Goal: Information Seeking & Learning: Check status

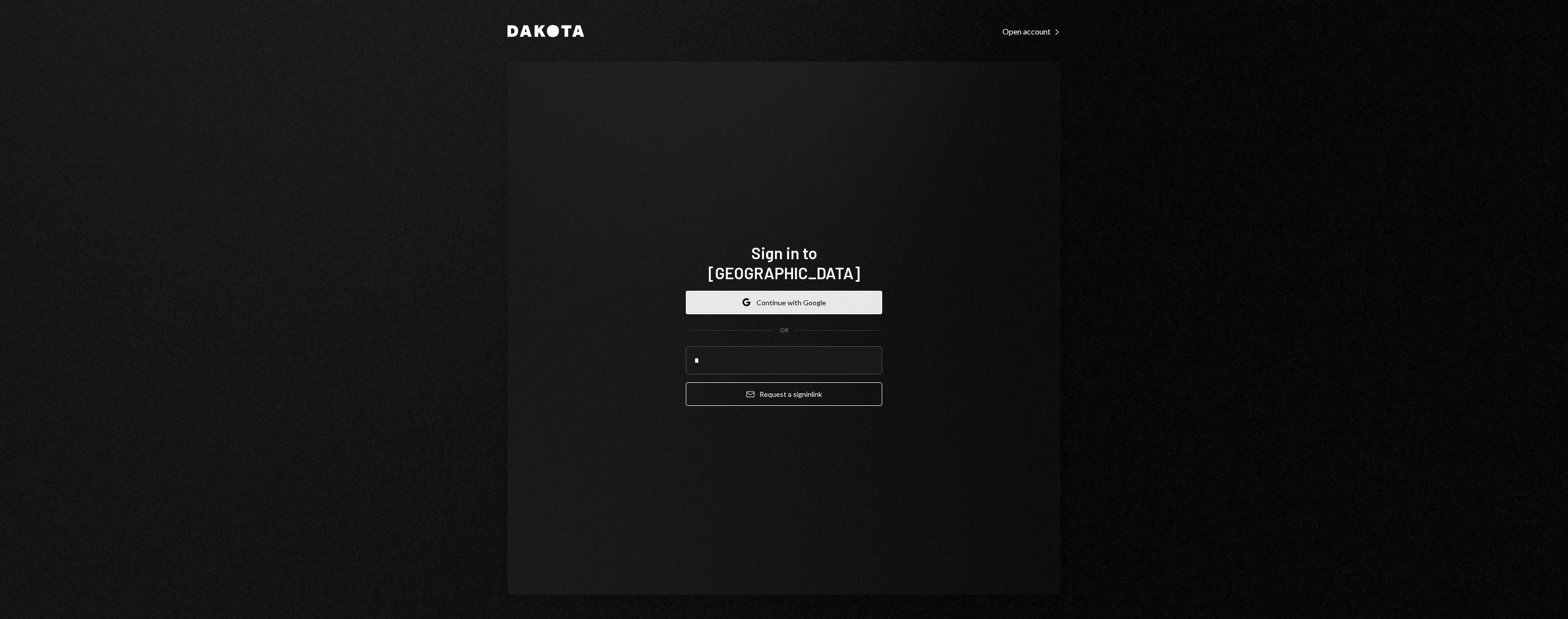
type input "*"
click at [844, 291] on button "Google Continue with Google" at bounding box center [784, 303] width 197 height 24
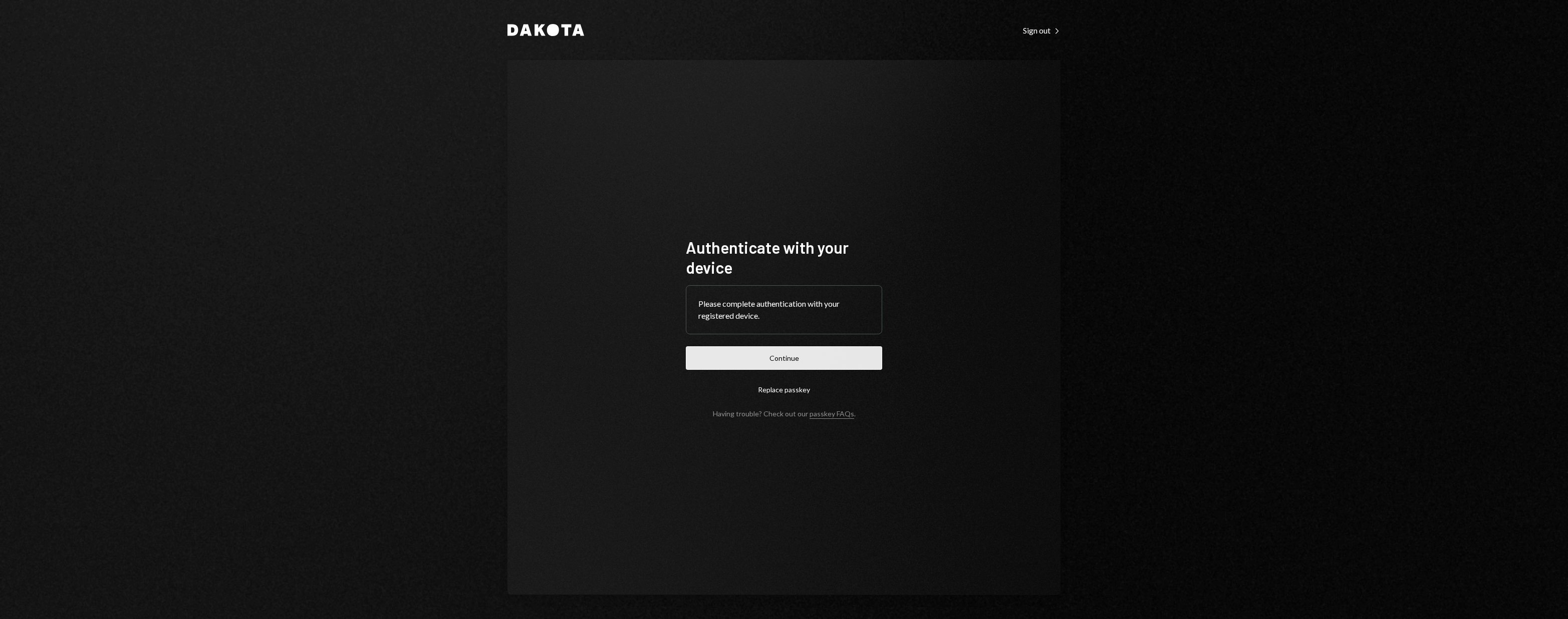
click at [805, 365] on button "Continue" at bounding box center [784, 358] width 197 height 24
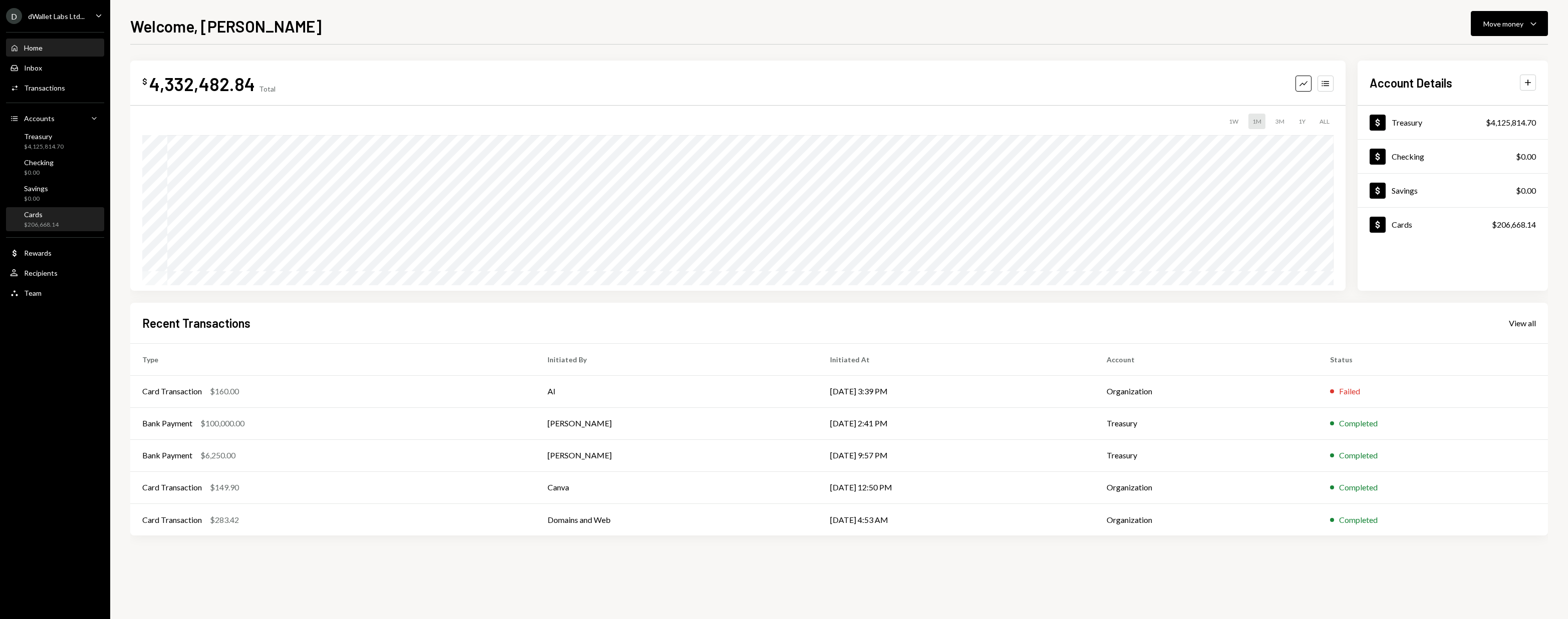
click at [79, 225] on div "Cards $206,668.14" at bounding box center [55, 219] width 91 height 19
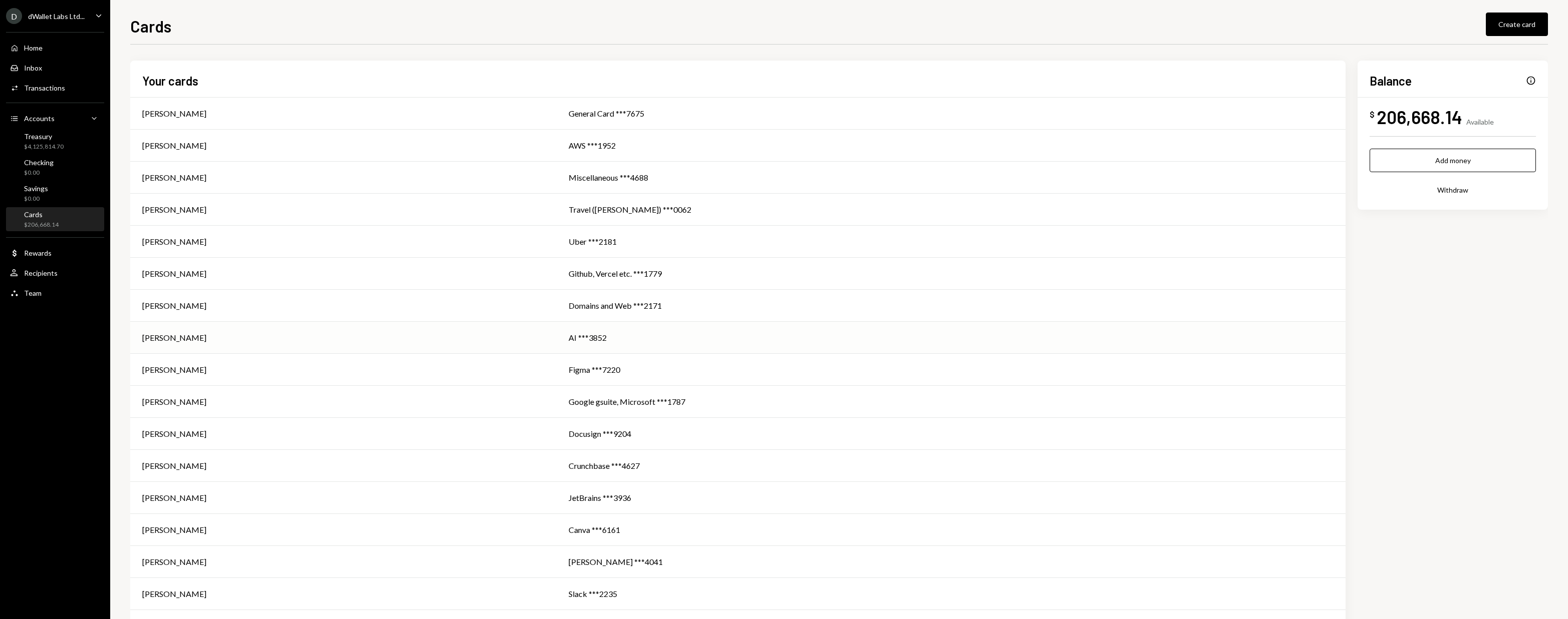
click at [585, 339] on div "AI ***3852" at bounding box center [950, 337] width 765 height 12
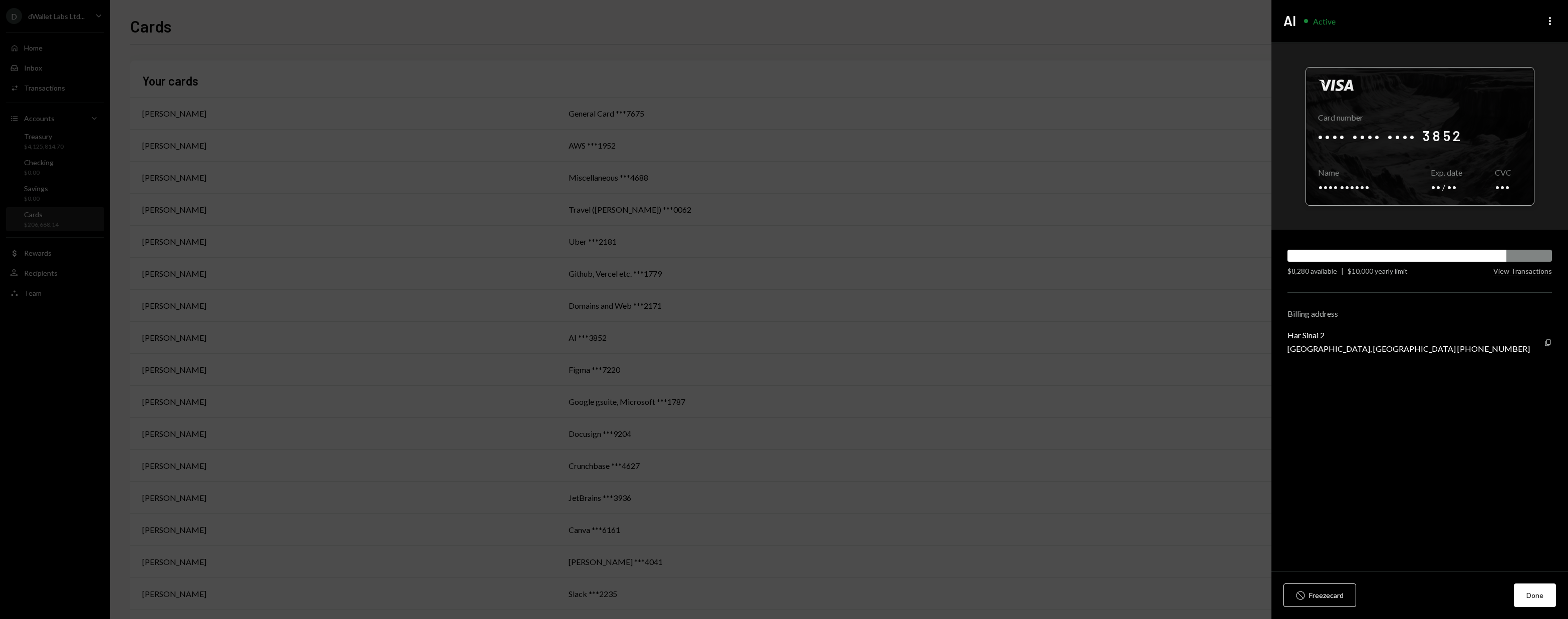
click at [1451, 133] on div at bounding box center [1419, 136] width 228 height 138
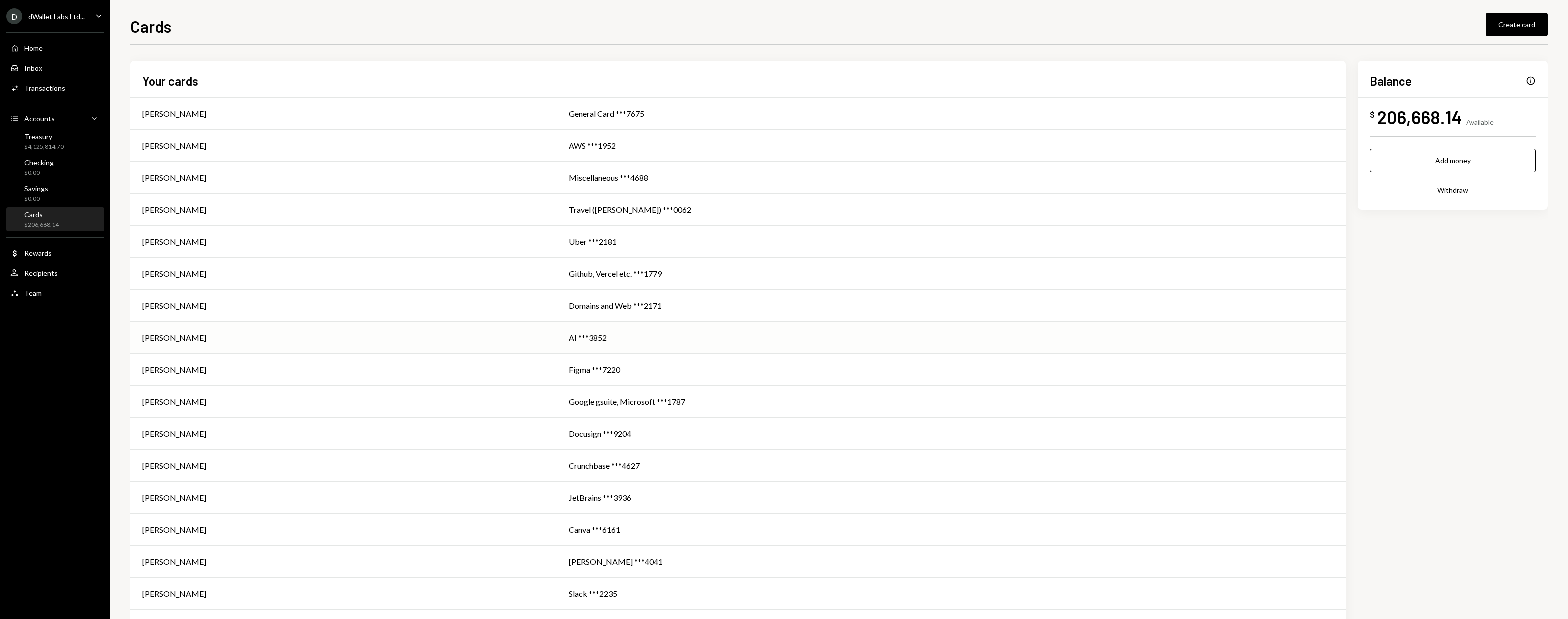
click at [614, 341] on div "AI ***3852" at bounding box center [950, 337] width 765 height 12
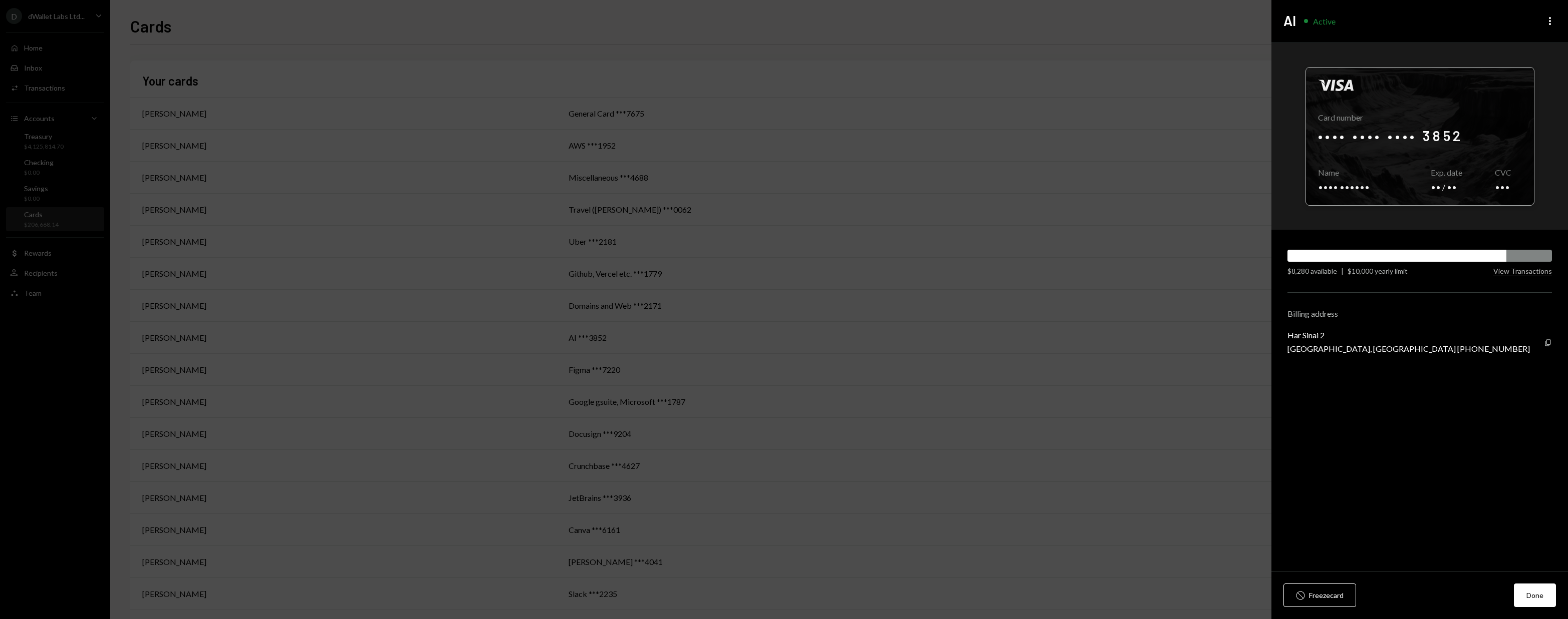
click at [1453, 133] on div at bounding box center [1419, 136] width 228 height 138
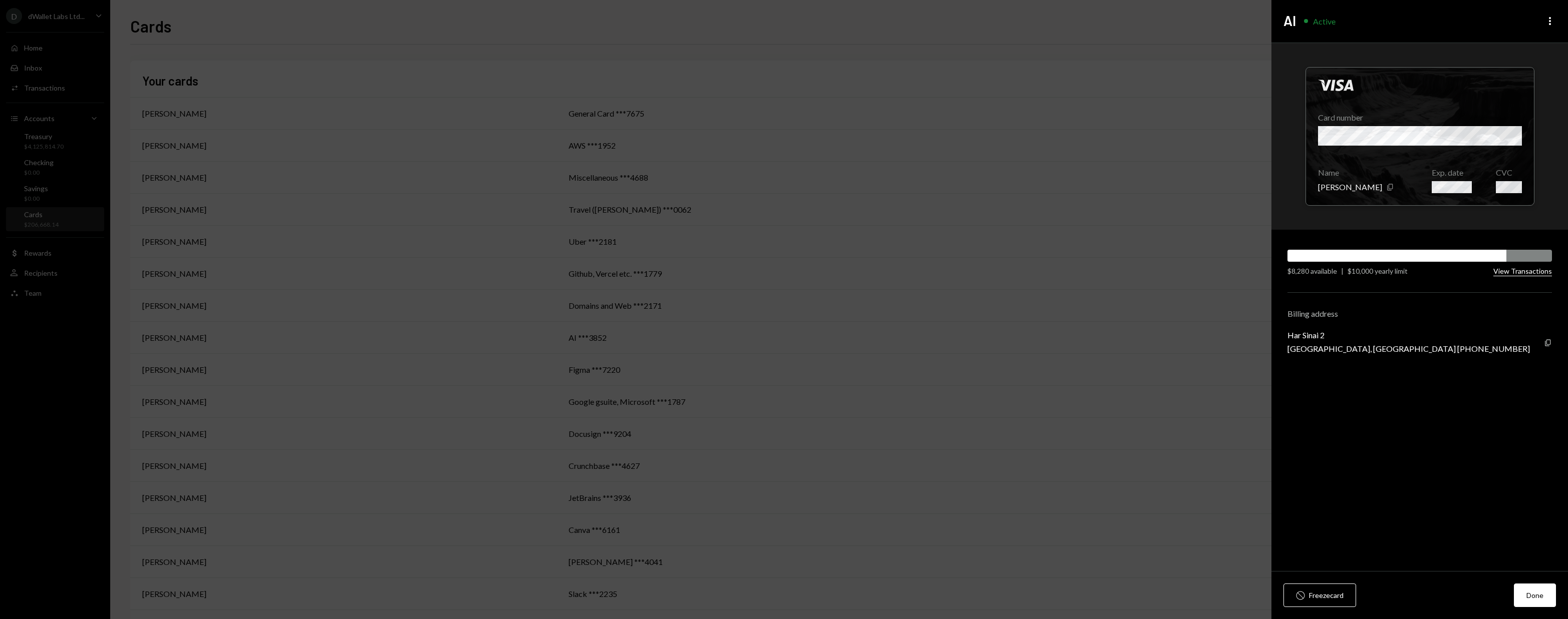
click at [1507, 273] on button "View Transactions" at bounding box center [1522, 272] width 59 height 9
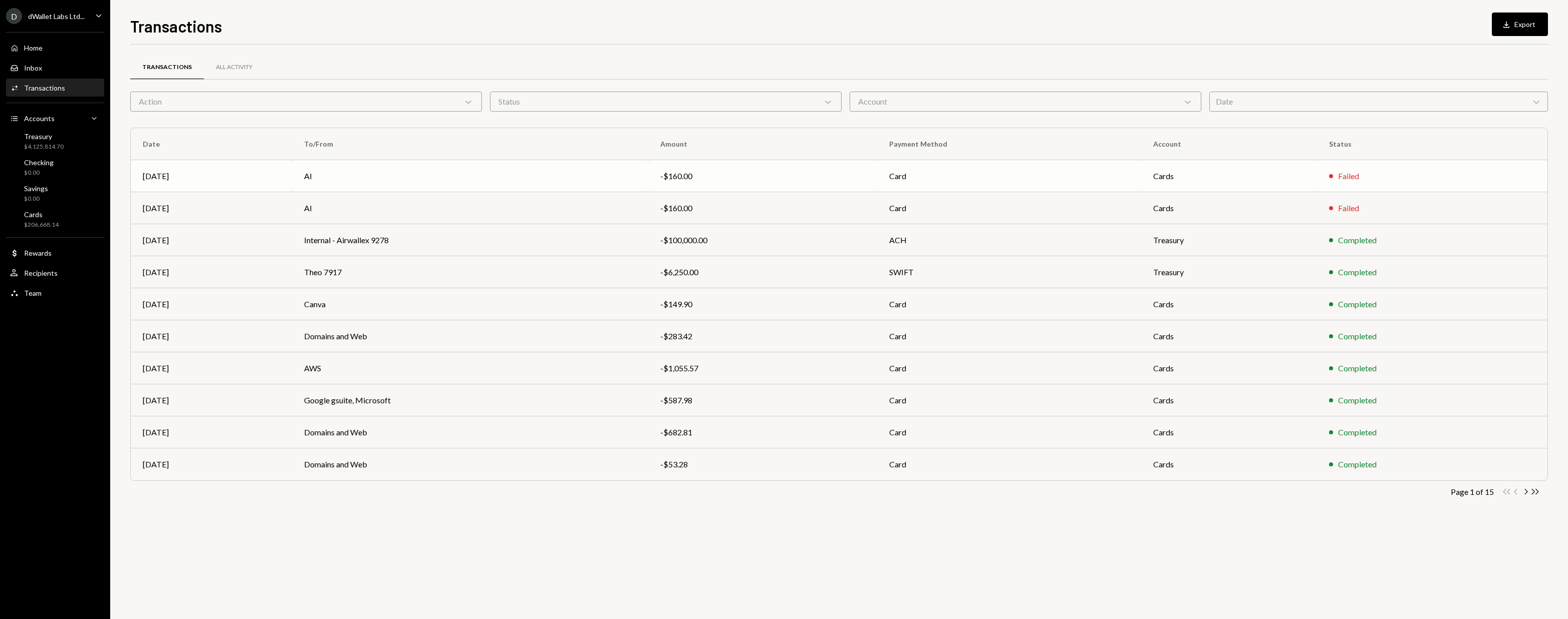
click at [1331, 175] on div "Failed" at bounding box center [1433, 176] width 207 height 12
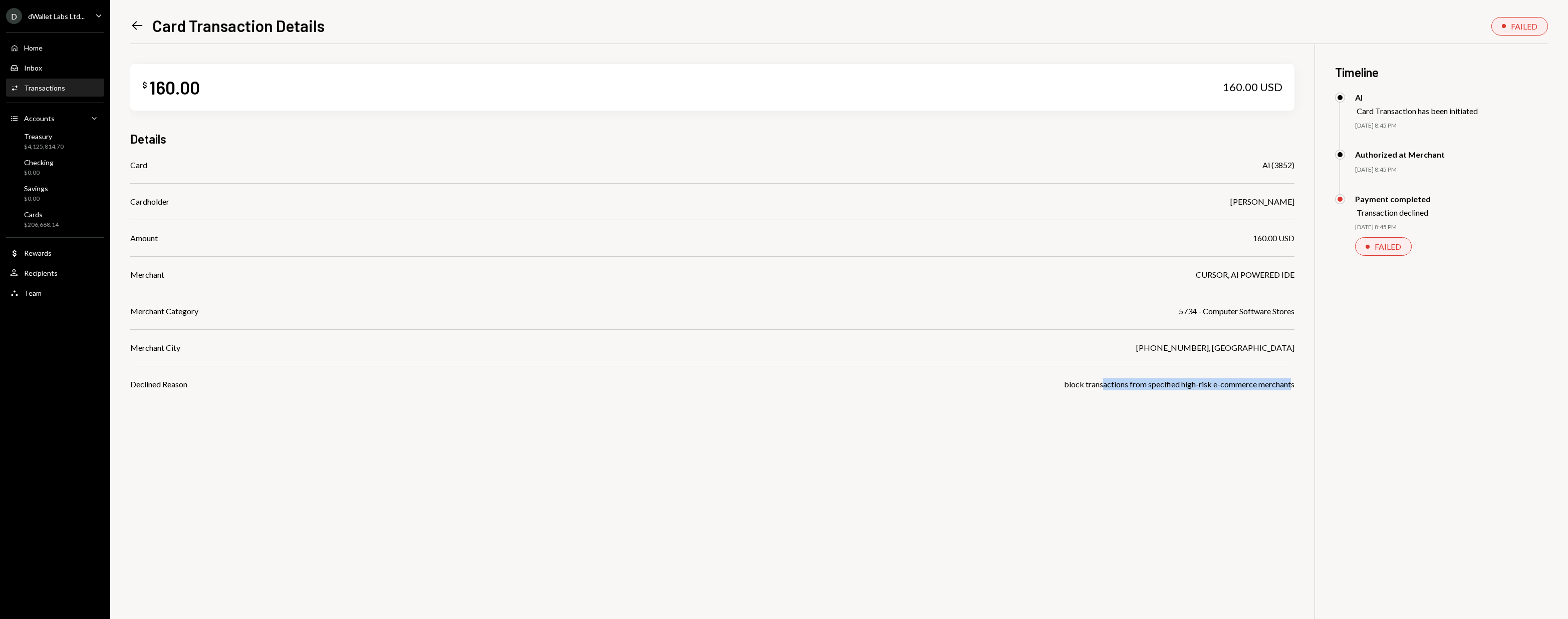
drag, startPoint x: 1102, startPoint y: 387, endPoint x: 1292, endPoint y: 389, distance: 190.0
click at [1292, 389] on div "block transactions from specified high-risk e-commerce merchants" at bounding box center [1179, 384] width 231 height 12
click at [1379, 247] on div "FAILED" at bounding box center [1387, 246] width 27 height 9
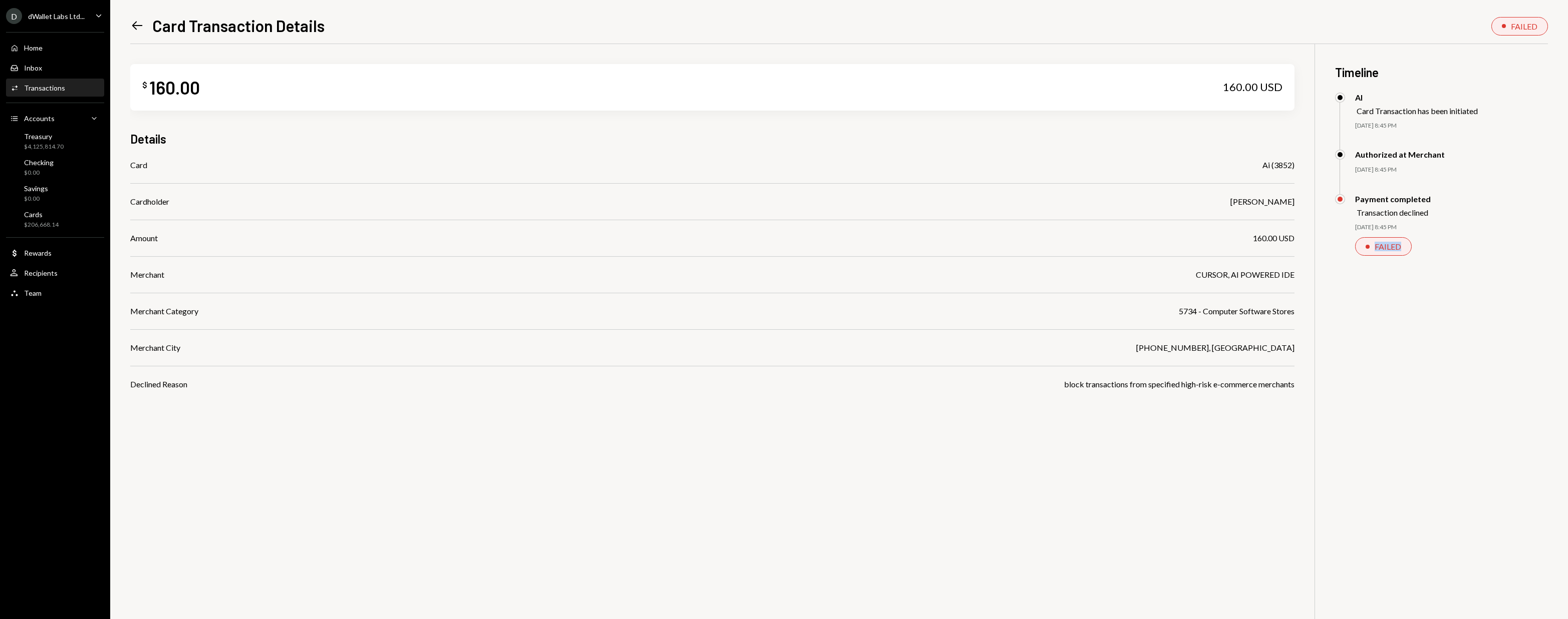
click at [1379, 247] on div "FAILED" at bounding box center [1387, 246] width 27 height 9
click at [1170, 258] on div "Card Ai (3852) Cardholder David Lachmish Amount 160.00 USD Merchant CURSOR, AI …" at bounding box center [712, 274] width 1164 height 231
drag, startPoint x: 166, startPoint y: 351, endPoint x: 239, endPoint y: 368, distance: 75.0
click at [229, 367] on div "Card Ai (3852) Cardholder David Lachmish Amount 160.00 USD Merchant CURSOR, AI …" at bounding box center [712, 274] width 1164 height 231
drag, startPoint x: 239, startPoint y: 368, endPoint x: 314, endPoint y: 366, distance: 75.0
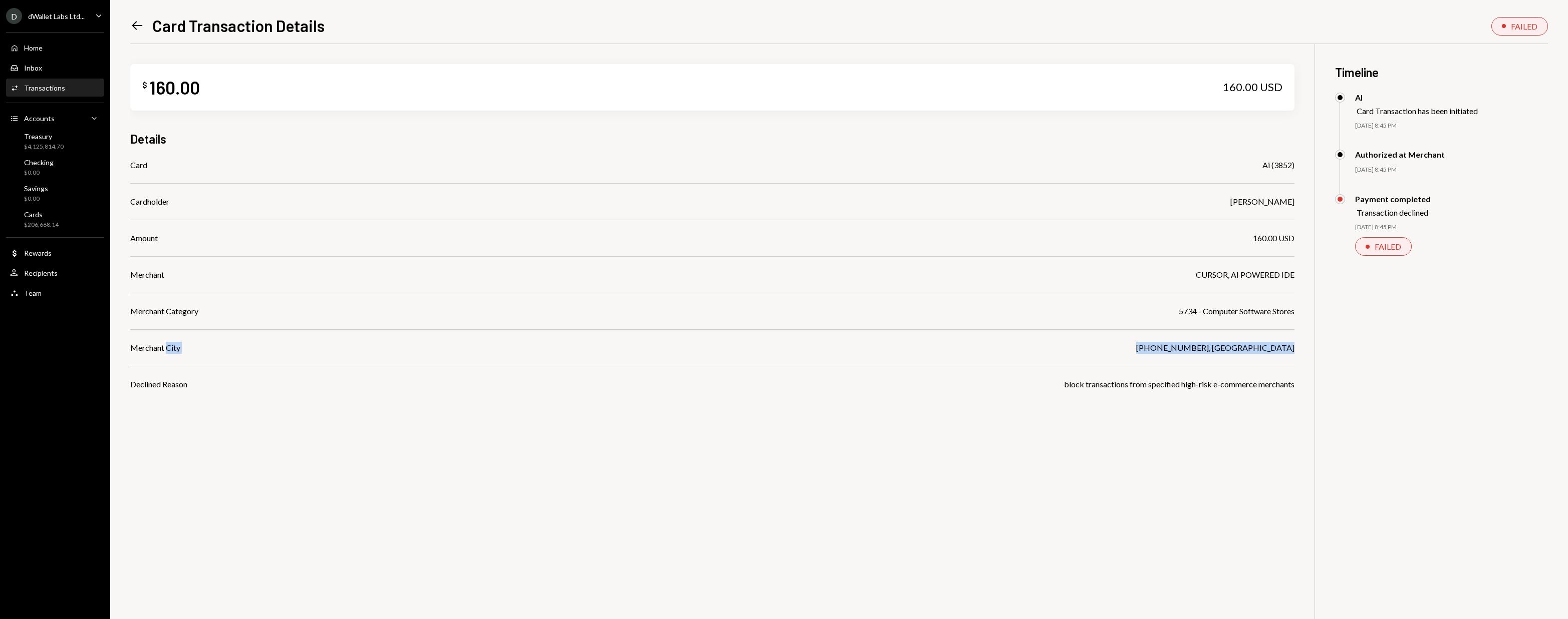
click at [240, 368] on div "Card Ai (3852) Cardholder David Lachmish Amount 160.00 USD Merchant CURSOR, AI …" at bounding box center [712, 274] width 1164 height 231
click at [872, 357] on div "Card Ai (3852) Cardholder David Lachmish Amount 160.00 USD Merchant CURSOR, AI …" at bounding box center [712, 274] width 1164 height 231
click at [1254, 317] on div "Card Ai (3852) Cardholder David Lachmish Amount 160.00 USD Merchant CURSOR, AI …" at bounding box center [712, 274] width 1164 height 231
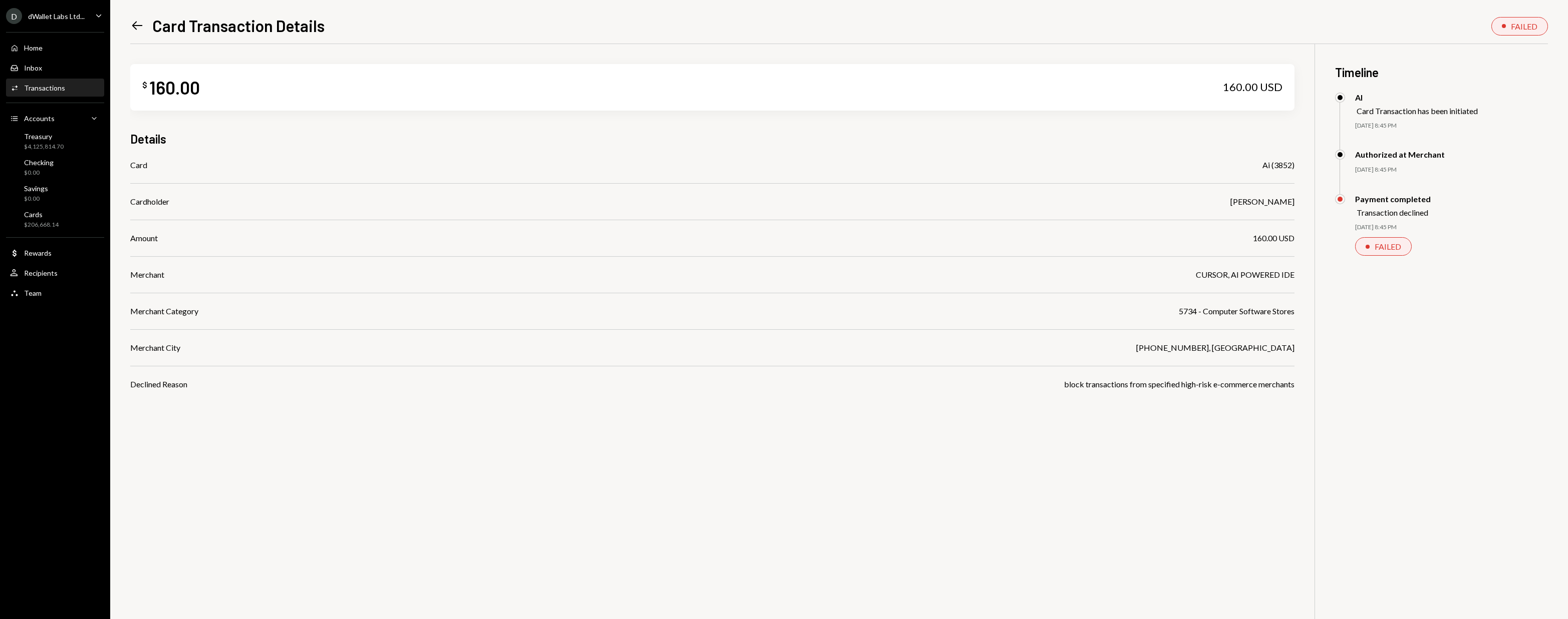
click at [1192, 240] on div "Amount 160.00 USD" at bounding box center [712, 238] width 1164 height 12
drag, startPoint x: 1210, startPoint y: 165, endPoint x: 1230, endPoint y: 315, distance: 151.3
click at [1230, 315] on div "Card Ai (3852) Cardholder David Lachmish Amount 160.00 USD Merchant CURSOR, AI …" at bounding box center [712, 274] width 1164 height 231
click at [1230, 315] on div "5734 - Computer Software Stores" at bounding box center [1236, 311] width 115 height 12
click at [1255, 275] on div "CURSOR, AI POWERED IDE" at bounding box center [1245, 274] width 99 height 12
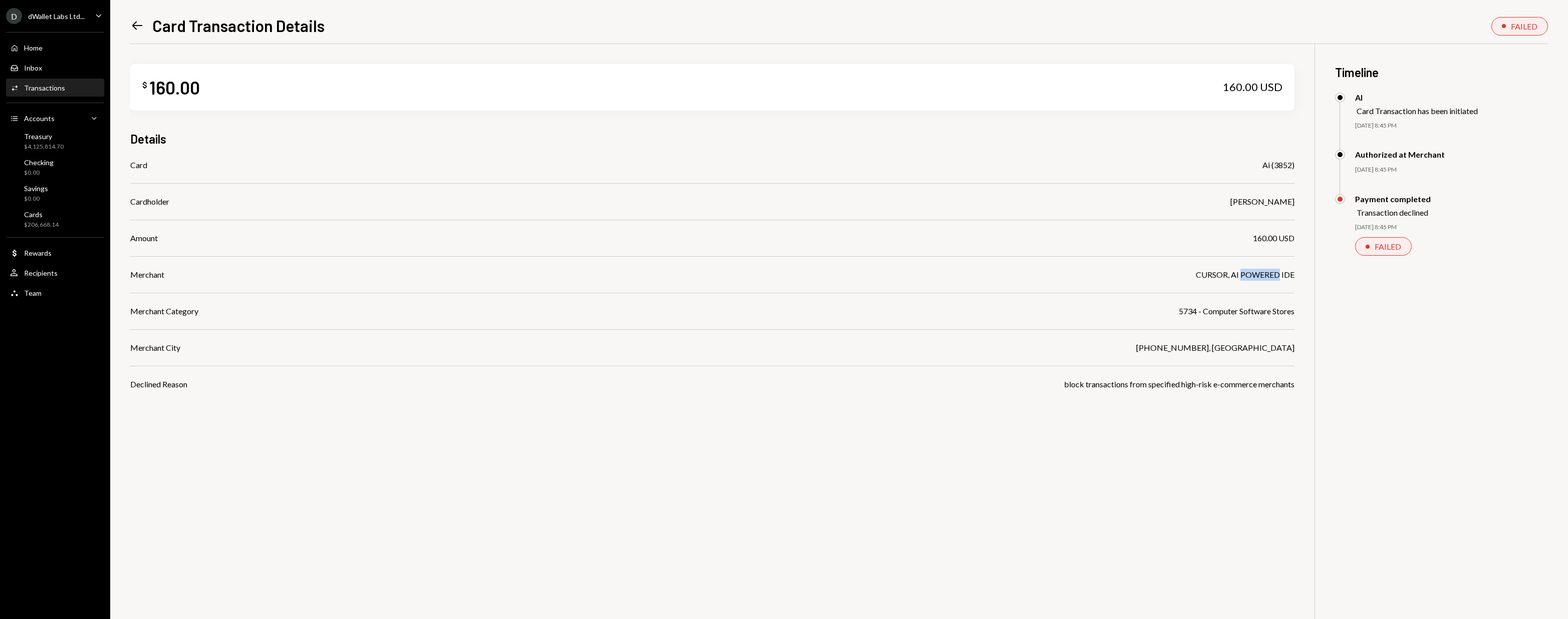
click at [1255, 275] on div "CURSOR, AI POWERED IDE" at bounding box center [1245, 274] width 99 height 12
click at [1211, 275] on div "CURSOR, AI POWERED IDE" at bounding box center [1245, 274] width 99 height 12
click at [1198, 287] on div "Card Ai (3852) Cardholder David Lachmish Amount 160.00 USD Merchant CURSOR, AI …" at bounding box center [712, 274] width 1164 height 231
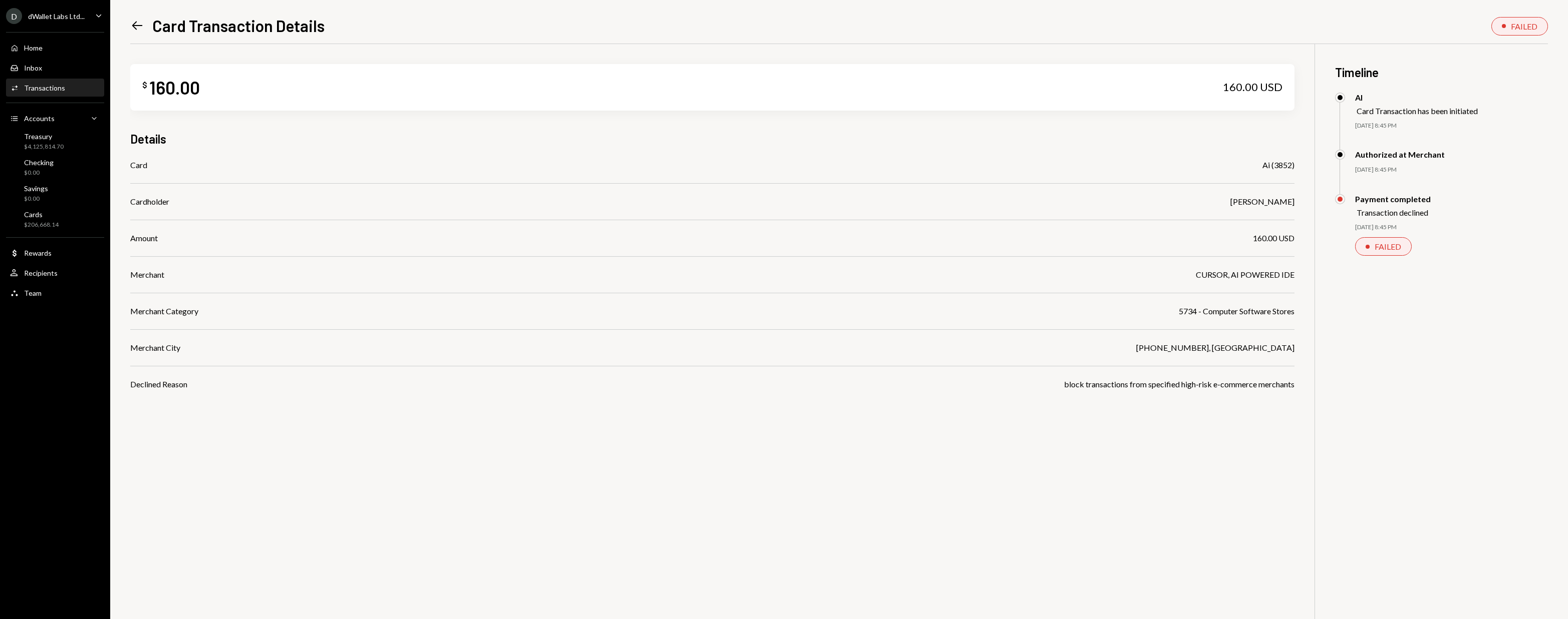
click at [1213, 276] on div "CURSOR, AI POWERED IDE" at bounding box center [1245, 274] width 99 height 12
click at [1220, 309] on div "5734 - Computer Software Stores" at bounding box center [1236, 311] width 115 height 12
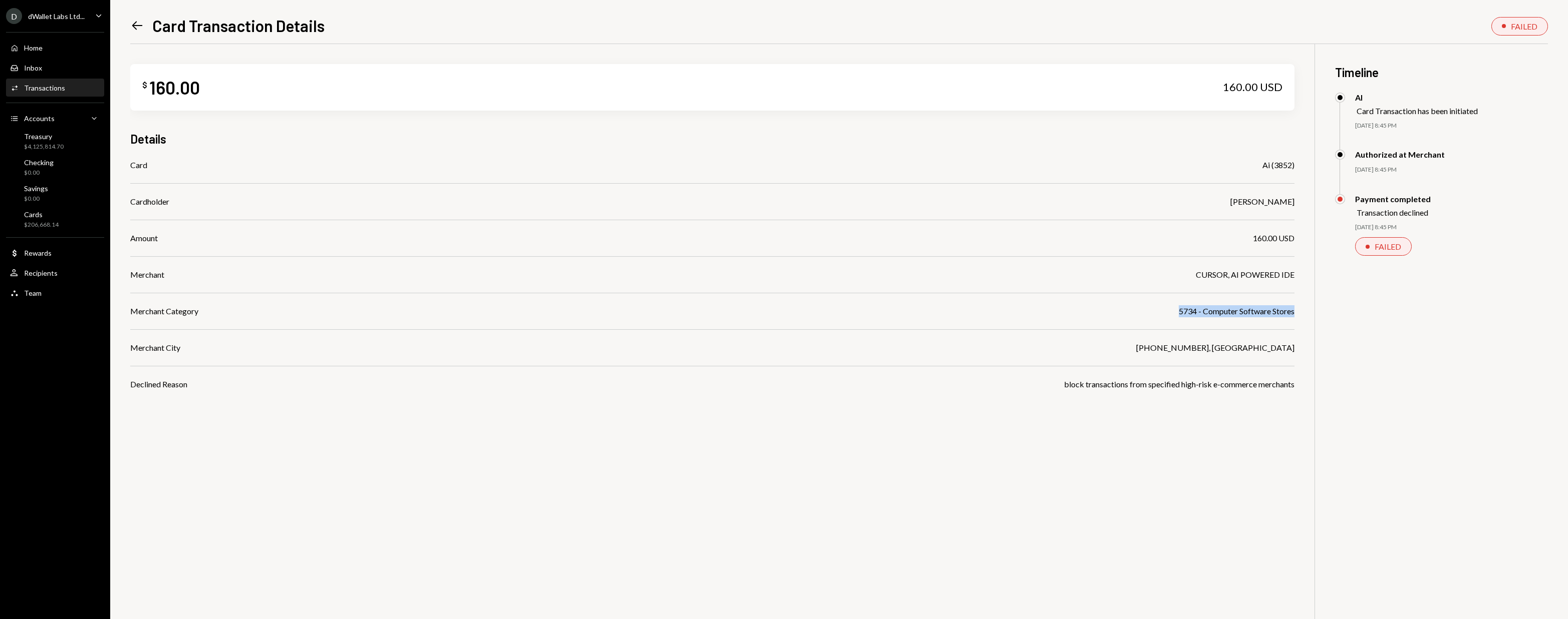
click at [1220, 309] on div "5734 - Computer Software Stores" at bounding box center [1236, 311] width 115 height 12
click at [1216, 335] on div "Card Ai (3852) Cardholder David Lachmish Amount 160.00 USD Merchant CURSOR, AI …" at bounding box center [712, 274] width 1164 height 231
click at [1234, 354] on div "Card Ai (3852) Cardholder David Lachmish Amount 160.00 USD Merchant CURSOR, AI …" at bounding box center [712, 274] width 1164 height 231
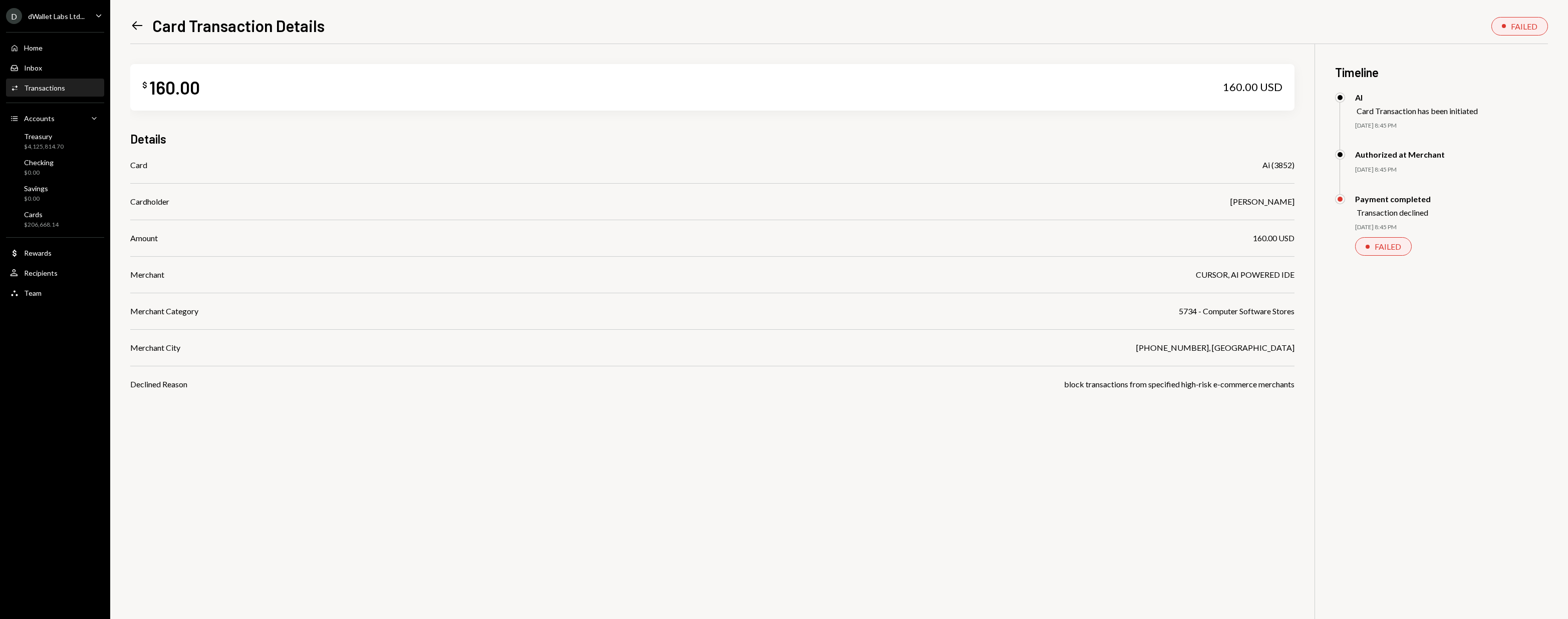
click at [1206, 385] on div "block transactions from specified high-risk e-commerce merchants" at bounding box center [1179, 384] width 231 height 12
click at [1204, 407] on div "$ 160.00 160.00 USD Details Card Ai (3852) Cardholder David Lachmish Amount 160…" at bounding box center [839, 353] width 1418 height 619
click at [1080, 382] on div "block transactions from specified high-risk e-commerce merchants" at bounding box center [1179, 384] width 231 height 12
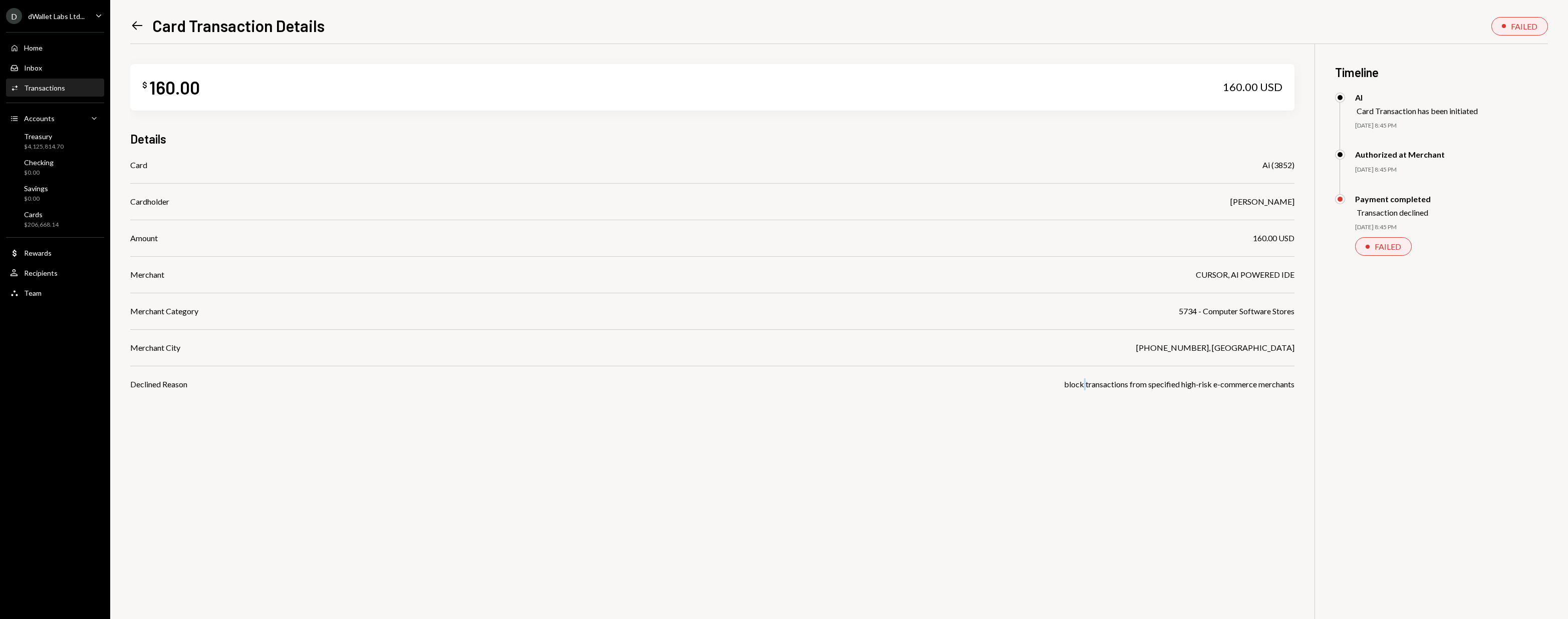
click at [1080, 382] on div "block transactions from specified high-risk e-commerce merchants" at bounding box center [1179, 384] width 231 height 12
click at [1107, 390] on div "$ 160.00 160.00 USD Details Card Ai (3852) Cardholder David Lachmish Amount 160…" at bounding box center [839, 353] width 1418 height 619
click at [1400, 246] on div "FAILED" at bounding box center [1387, 246] width 27 height 9
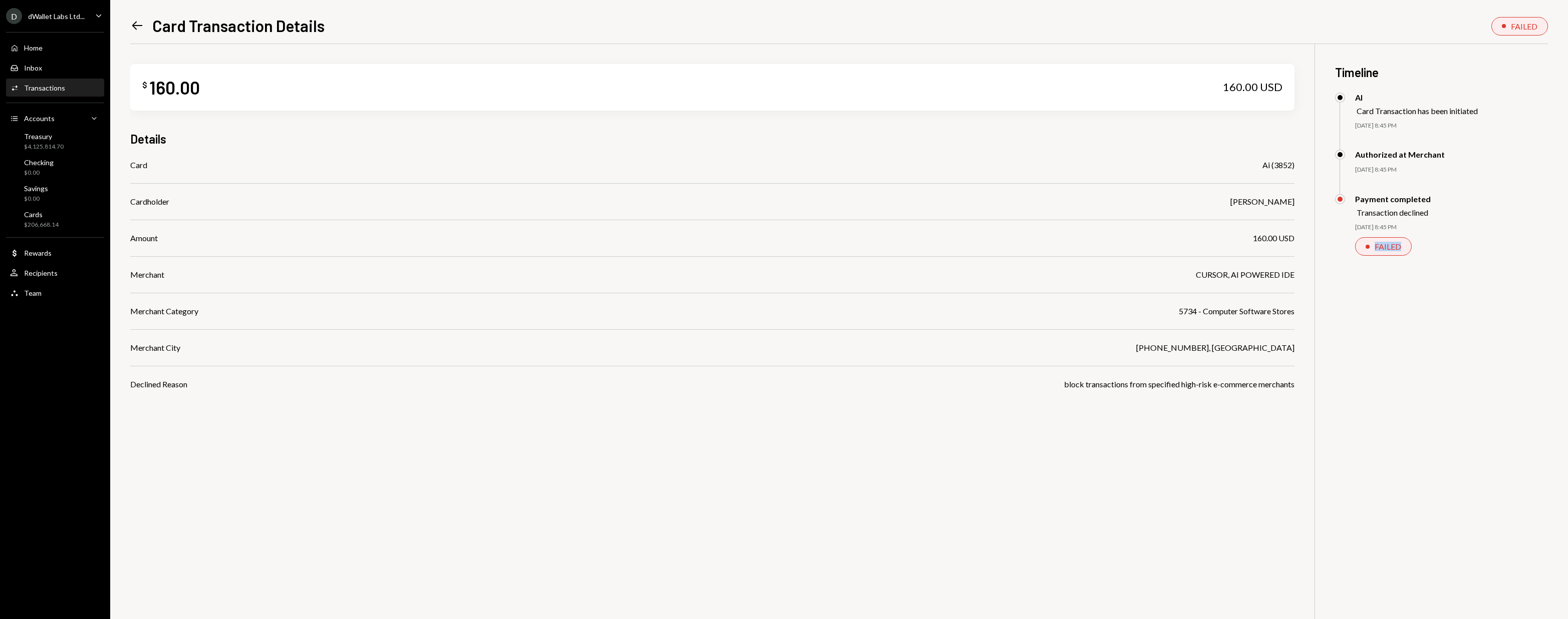
click at [1400, 246] on div "FAILED" at bounding box center [1387, 246] width 27 height 9
click at [1387, 259] on div "Payment completed Transaction declined 10/08/25 8:45 PM FAILED" at bounding box center [1441, 235] width 213 height 82
click at [130, 27] on icon "Left Arrow" at bounding box center [136, 25] width 14 height 14
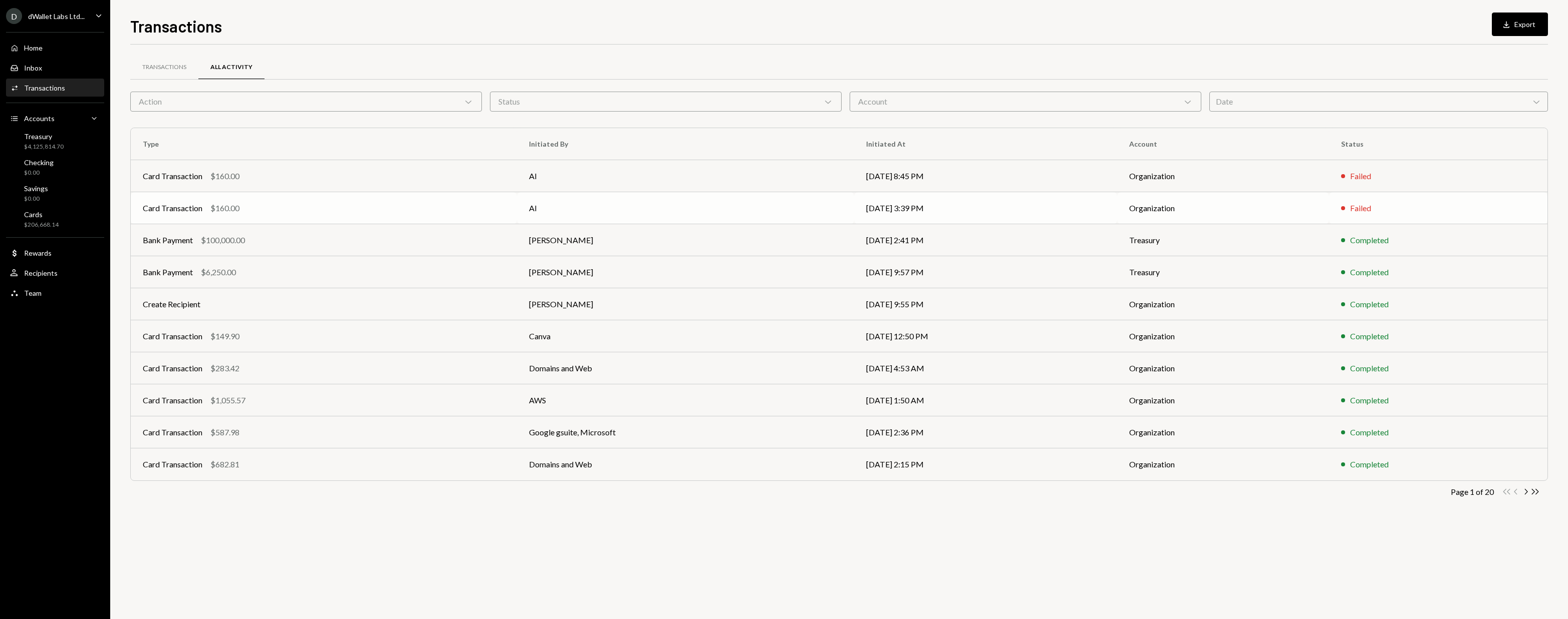
click at [368, 215] on td "Card Transaction $160.00" at bounding box center [324, 208] width 386 height 32
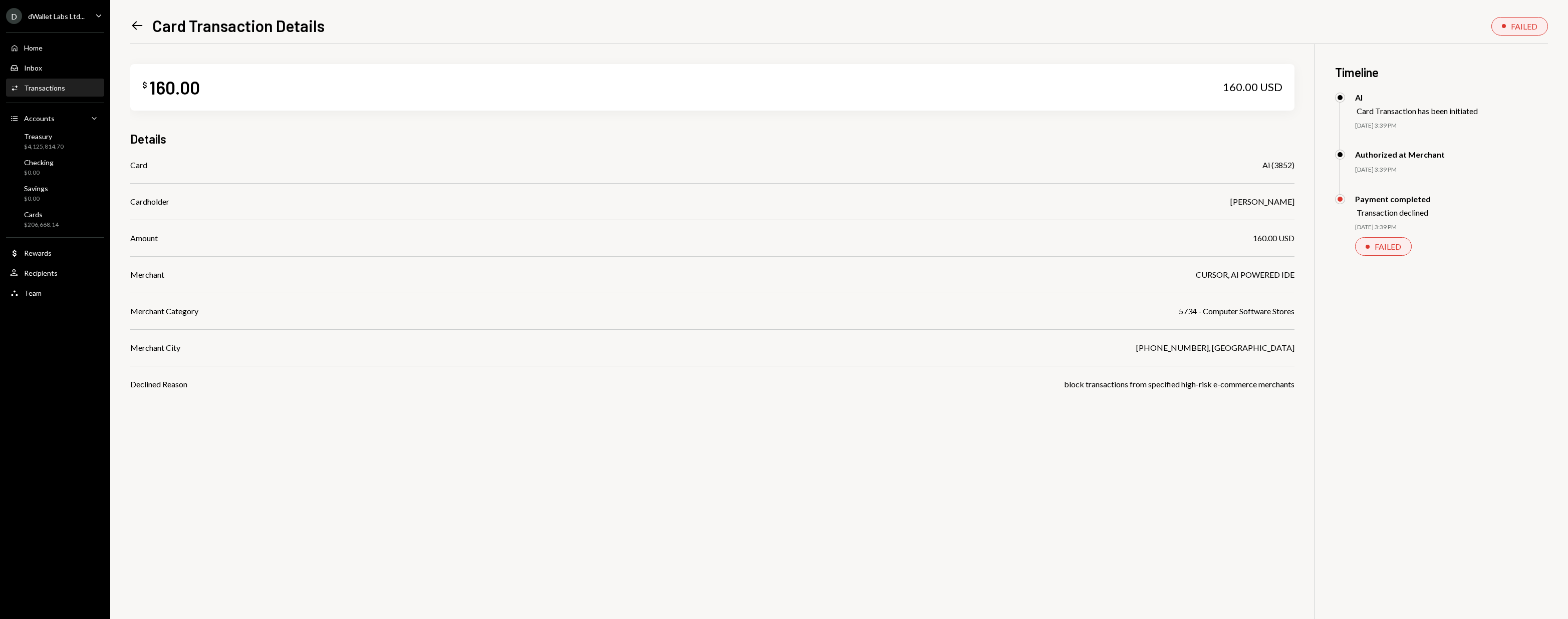
click at [1084, 305] on div "Merchant Category 5734 - Computer Software Stores" at bounding box center [712, 311] width 1164 height 12
click at [131, 25] on icon "Left Arrow" at bounding box center [136, 25] width 14 height 14
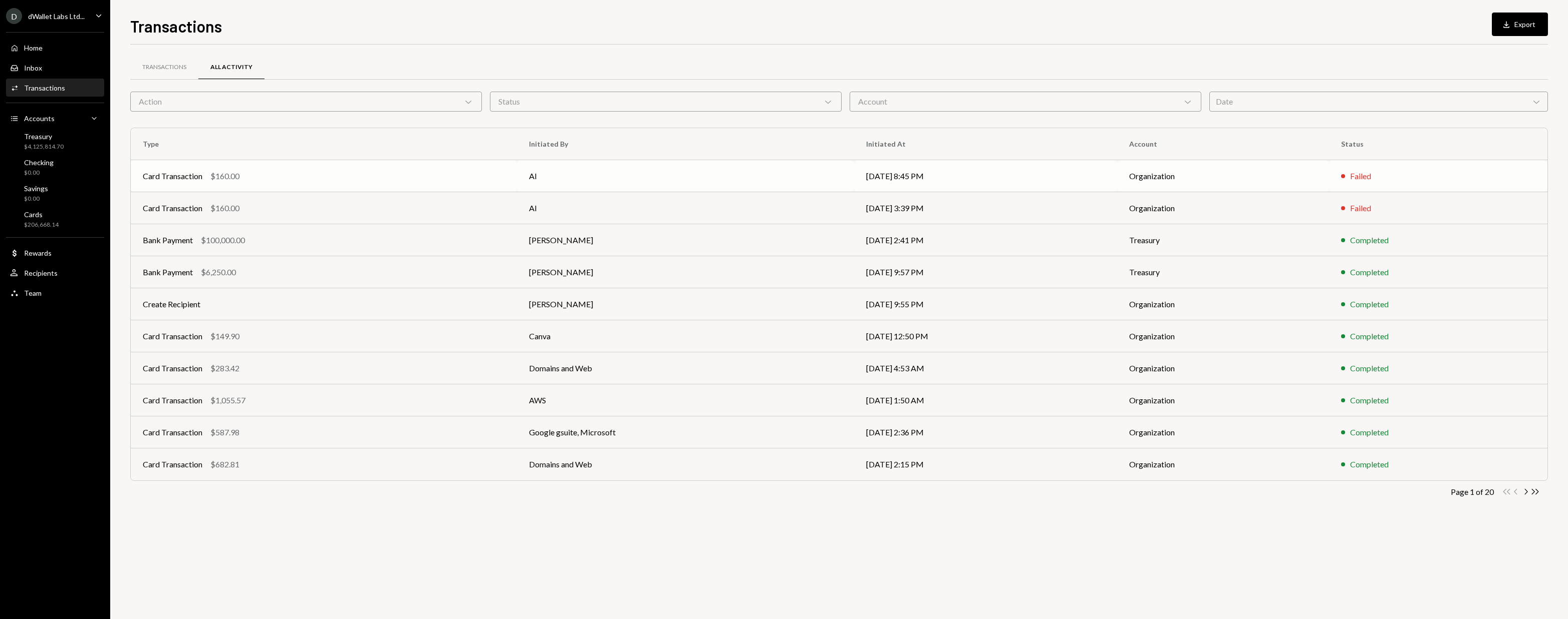
click at [346, 187] on td "Card Transaction $160.00" at bounding box center [324, 176] width 386 height 32
